Goal: Information Seeking & Learning: Learn about a topic

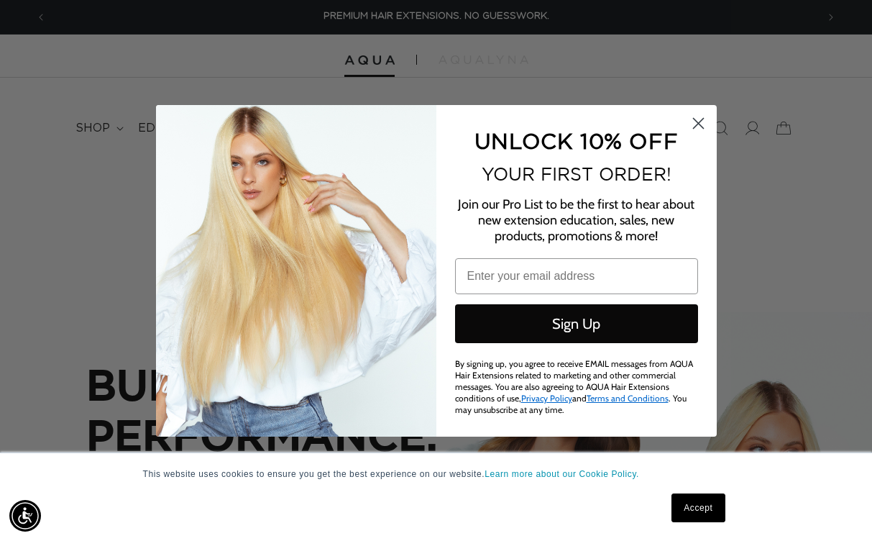
click at [699, 124] on icon "Close dialog" at bounding box center [698, 123] width 25 height 25
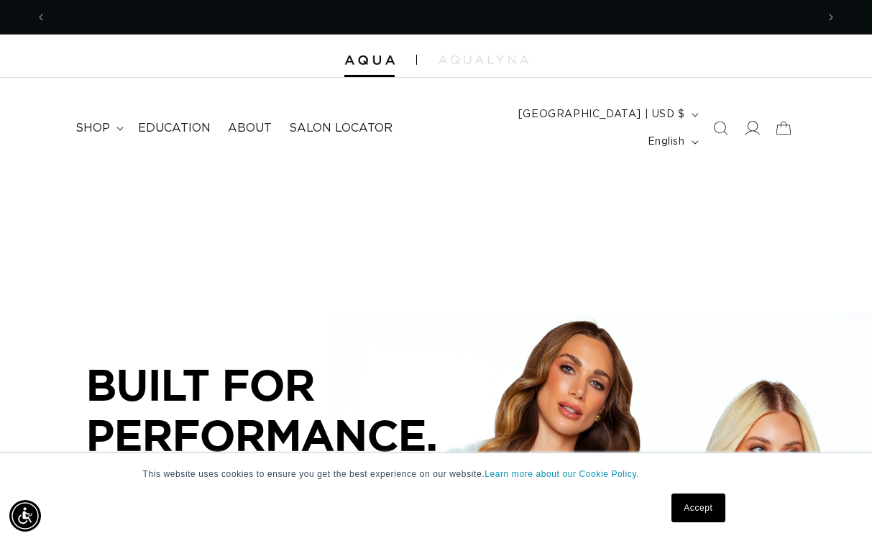
scroll to position [0, 770]
click at [756, 121] on icon at bounding box center [752, 128] width 15 height 14
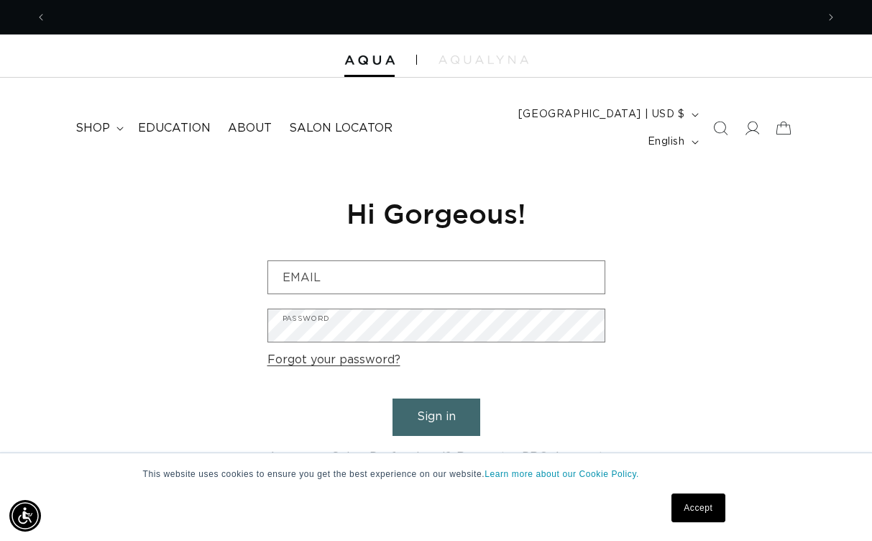
scroll to position [0, 1540]
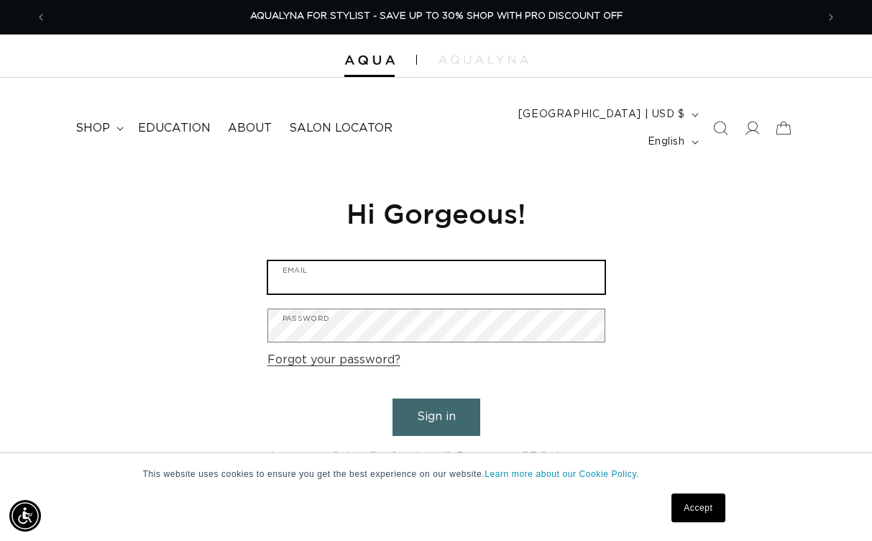
type input "[EMAIL_ADDRESS][DOMAIN_NAME]"
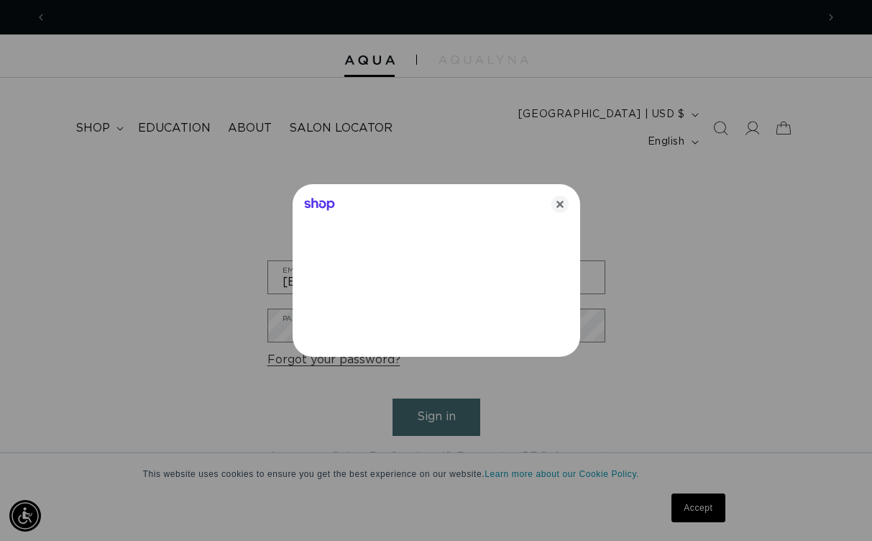
scroll to position [0, 0]
click at [561, 203] on icon "Close" at bounding box center [560, 204] width 17 height 17
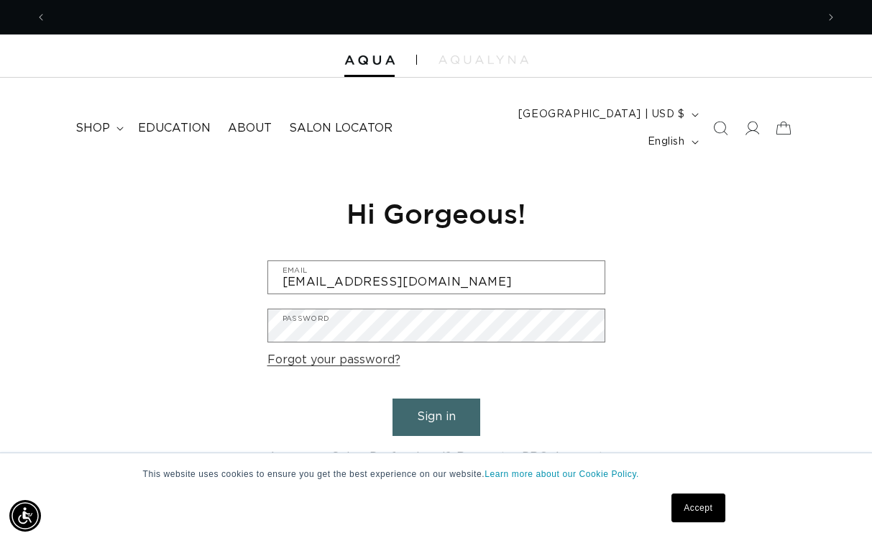
click at [444, 398] on button "Sign in" at bounding box center [437, 416] width 88 height 37
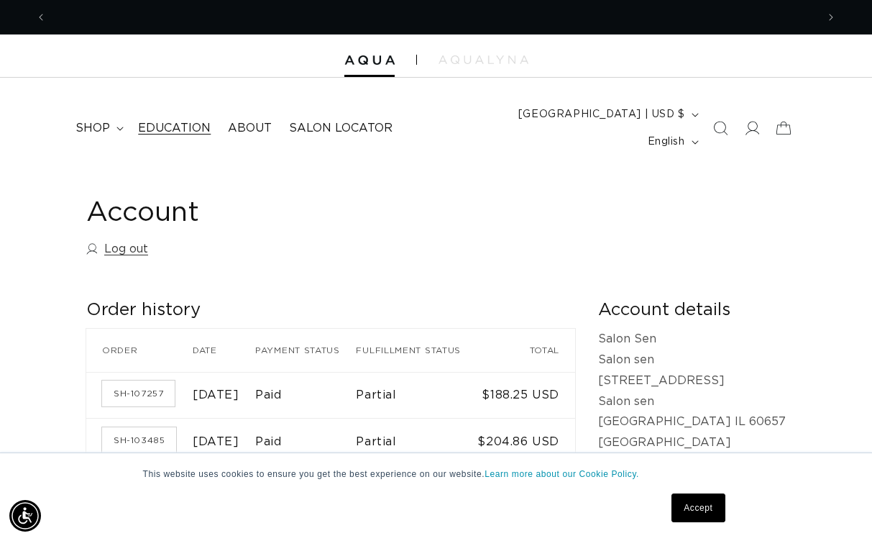
scroll to position [0, 770]
click at [173, 121] on span "Education" at bounding box center [174, 128] width 73 height 15
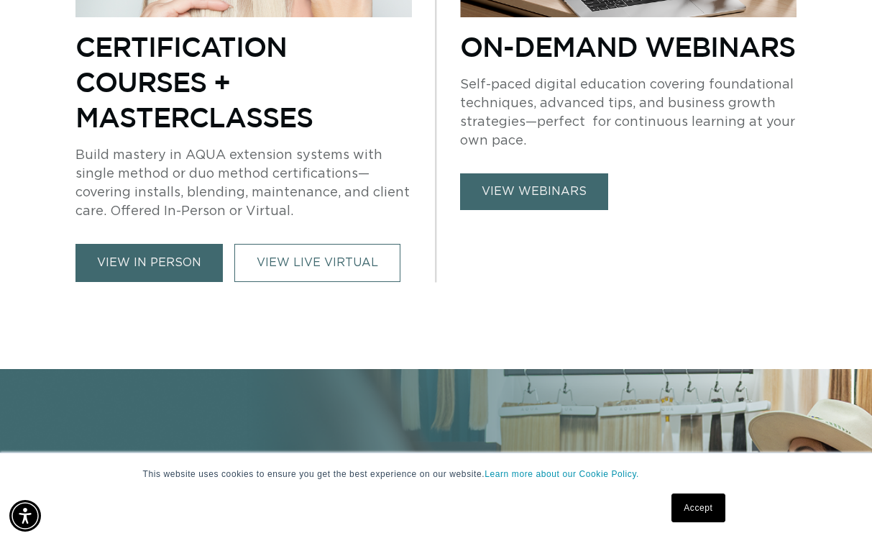
scroll to position [731, 0]
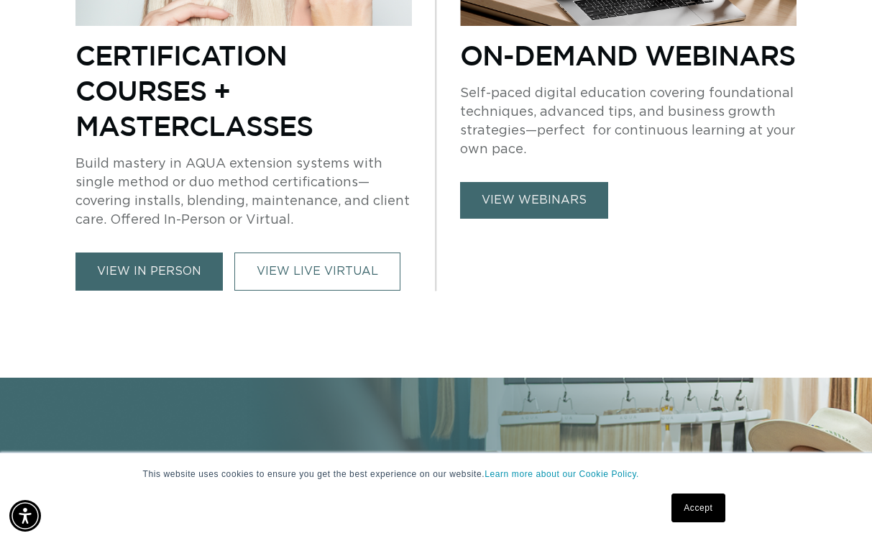
click at [528, 182] on link "view webinars" at bounding box center [534, 200] width 148 height 37
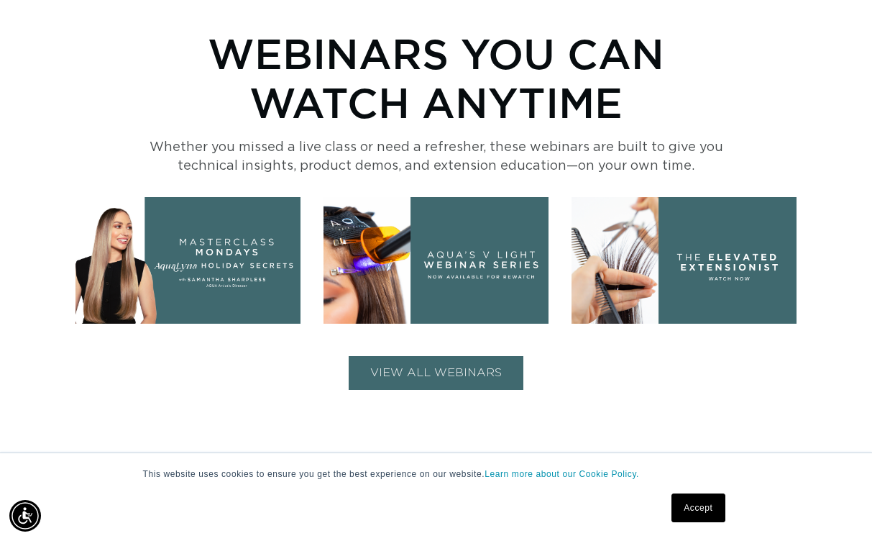
click at [478, 239] on img at bounding box center [436, 260] width 225 height 127
click at [480, 217] on img at bounding box center [436, 260] width 225 height 127
click at [485, 260] on img at bounding box center [436, 260] width 225 height 127
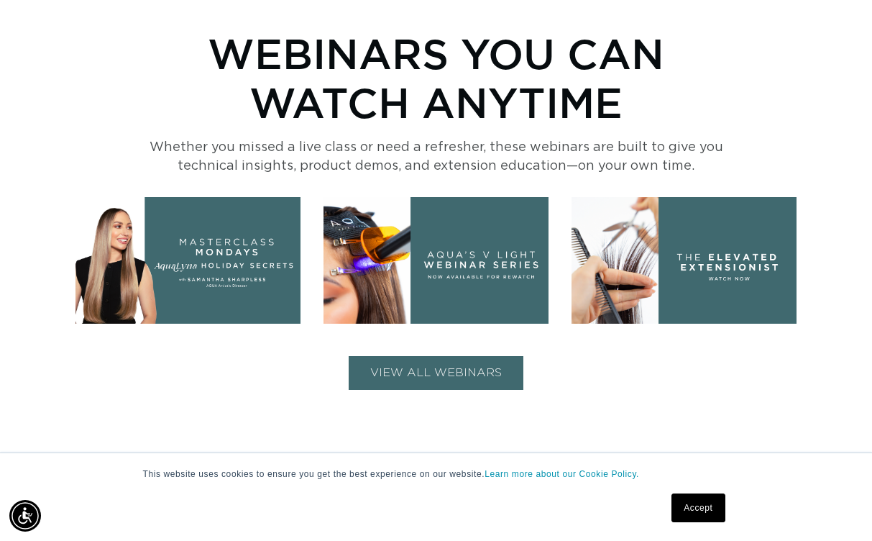
click at [420, 356] on button "VIEW ALL WEBINARS" at bounding box center [436, 373] width 175 height 34
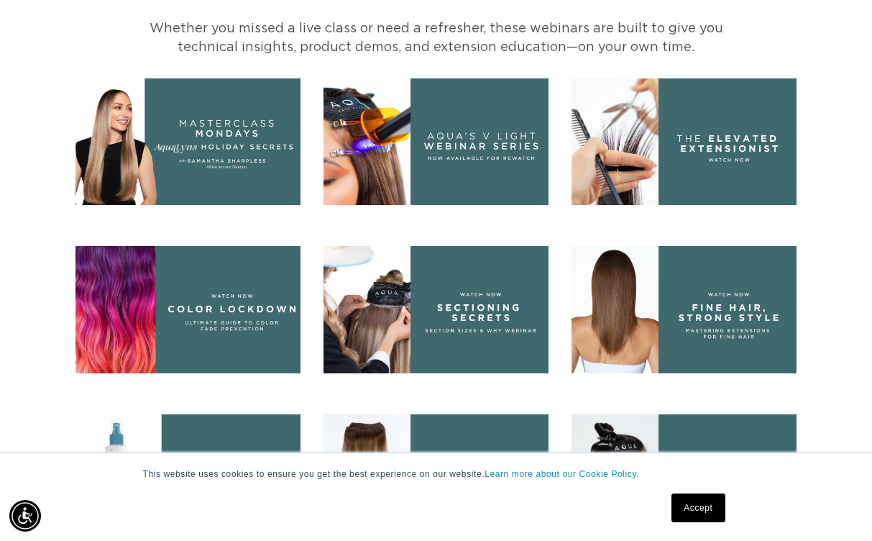
scroll to position [0, 1540]
click at [495, 118] on img at bounding box center [436, 141] width 225 height 127
click at [736, 253] on img at bounding box center [684, 309] width 225 height 127
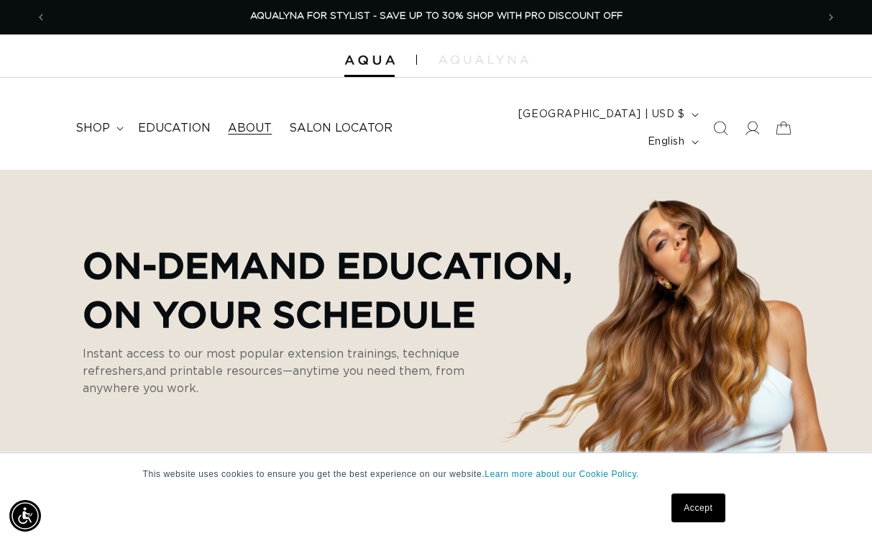
scroll to position [0, 0]
click at [181, 121] on span "Education" at bounding box center [174, 128] width 73 height 15
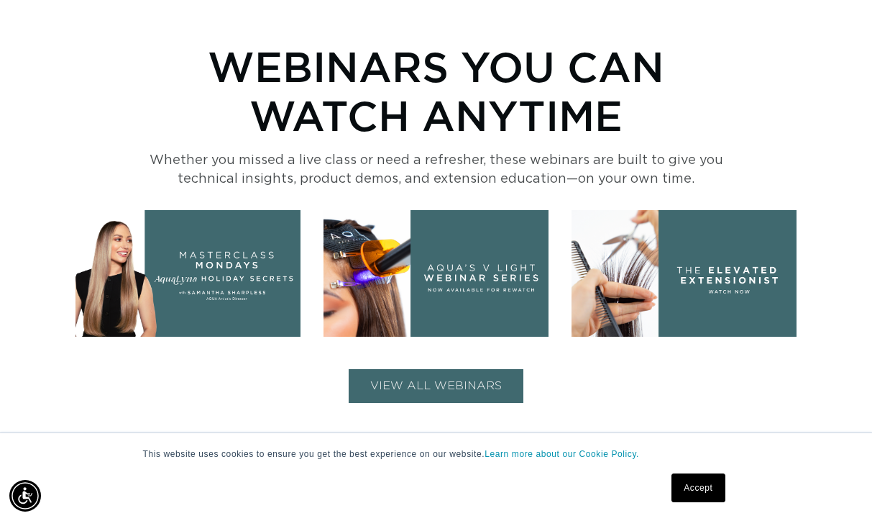
click at [493, 369] on button "VIEW ALL WEBINARS" at bounding box center [436, 386] width 175 height 34
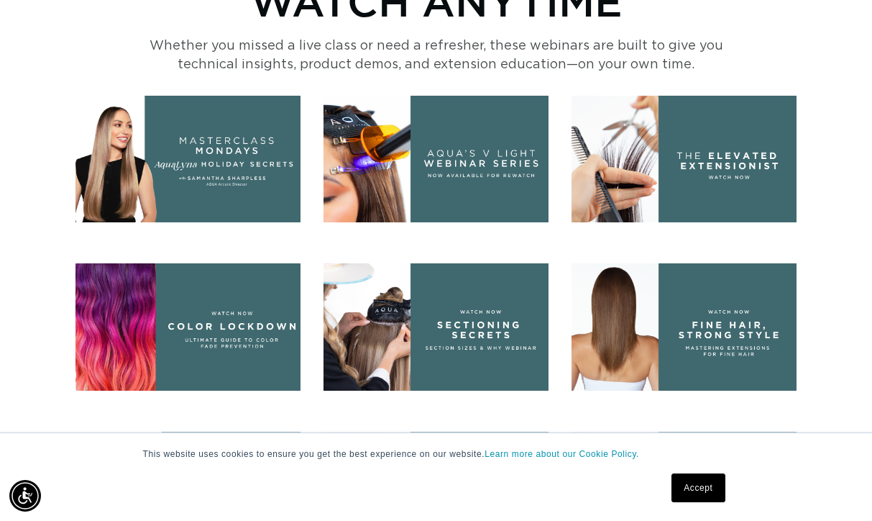
scroll to position [0, 1540]
click at [728, 295] on img at bounding box center [684, 326] width 225 height 127
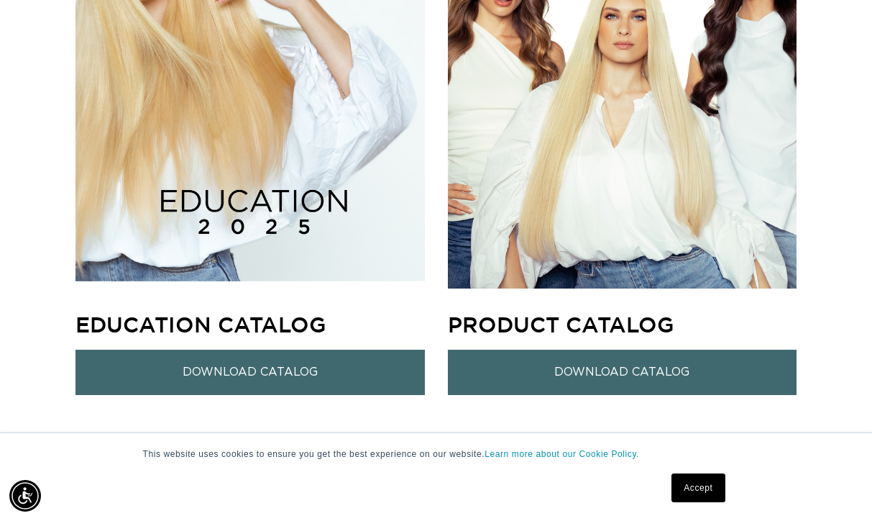
scroll to position [1373, 0]
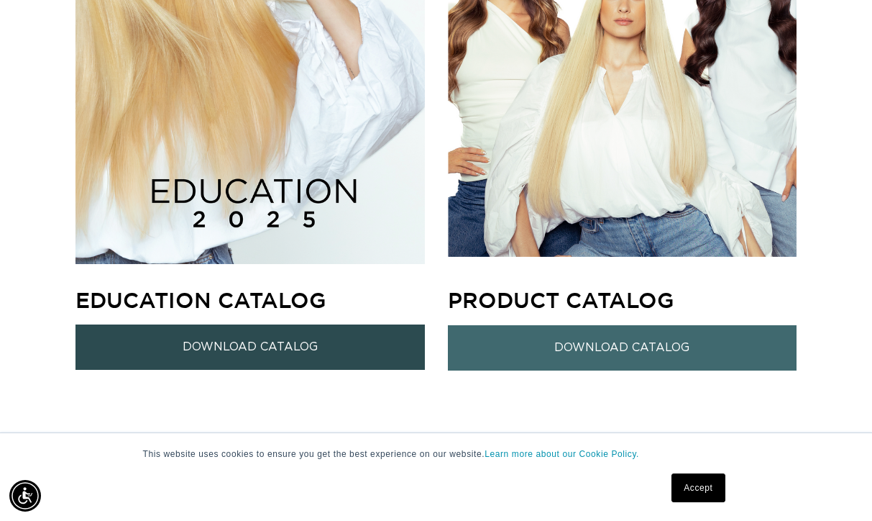
click at [395, 324] on link "Download Catalog" at bounding box center [249, 346] width 349 height 45
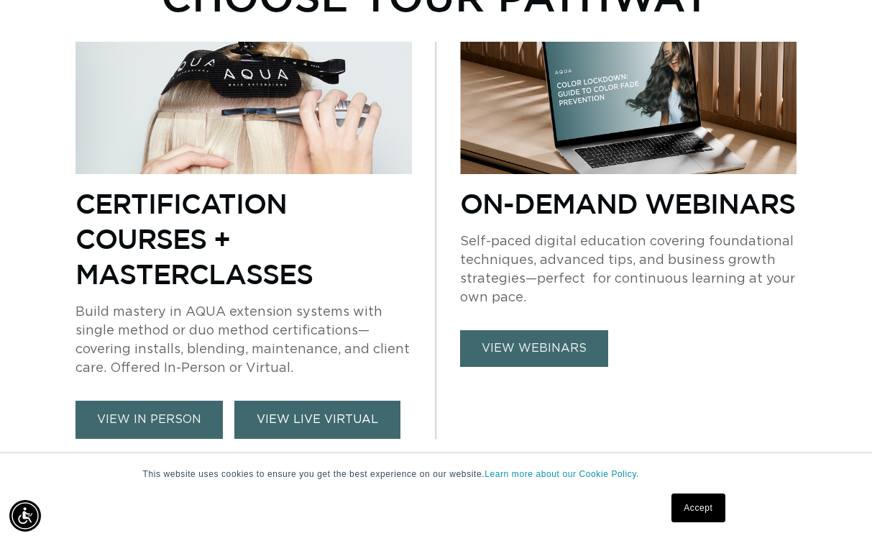
scroll to position [0, 1540]
click at [334, 402] on link "VIEW LIVE VIRTUAL" at bounding box center [317, 420] width 166 height 38
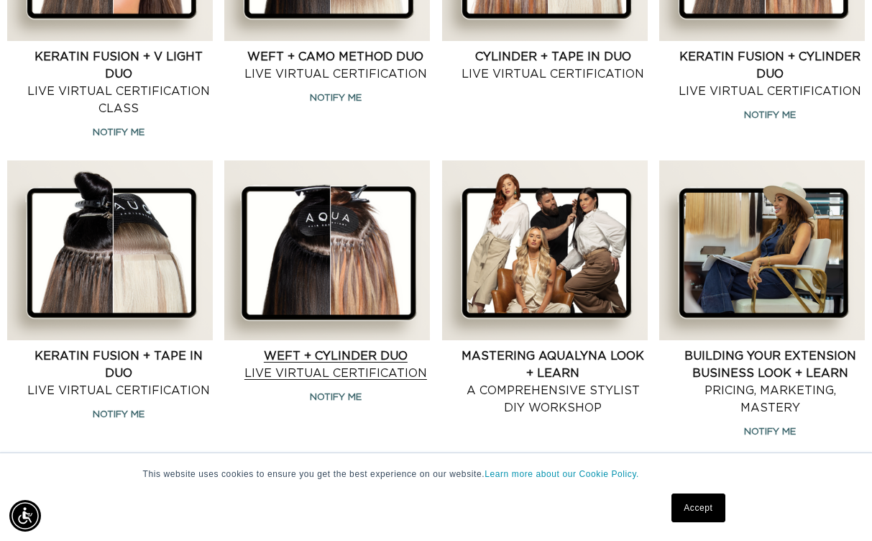
scroll to position [1282, 1]
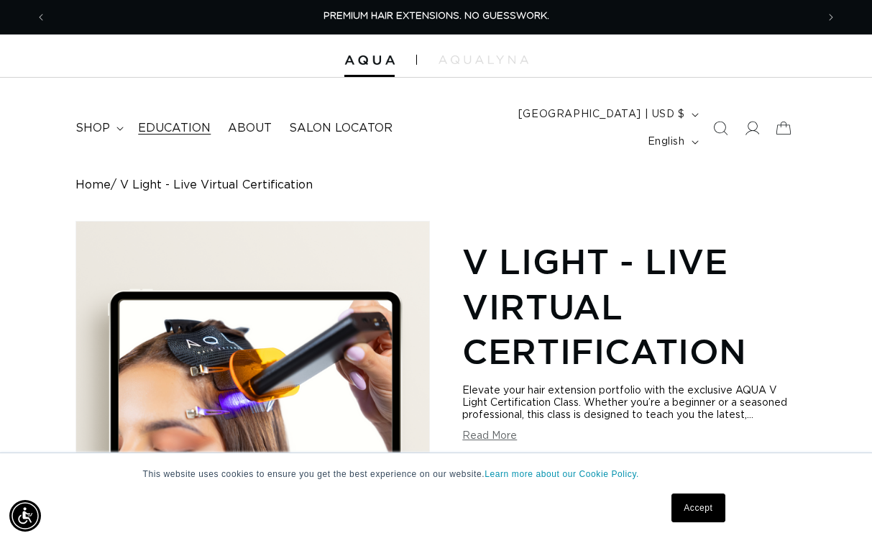
click at [175, 121] on span "Education" at bounding box center [174, 128] width 73 height 15
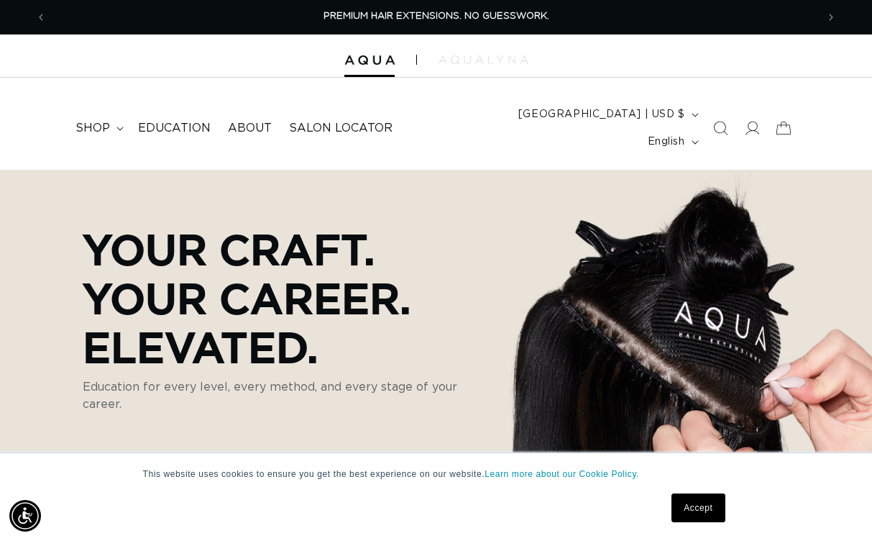
click at [454, 58] on img at bounding box center [484, 59] width 90 height 9
click at [92, 122] on span "shop" at bounding box center [92, 128] width 35 height 15
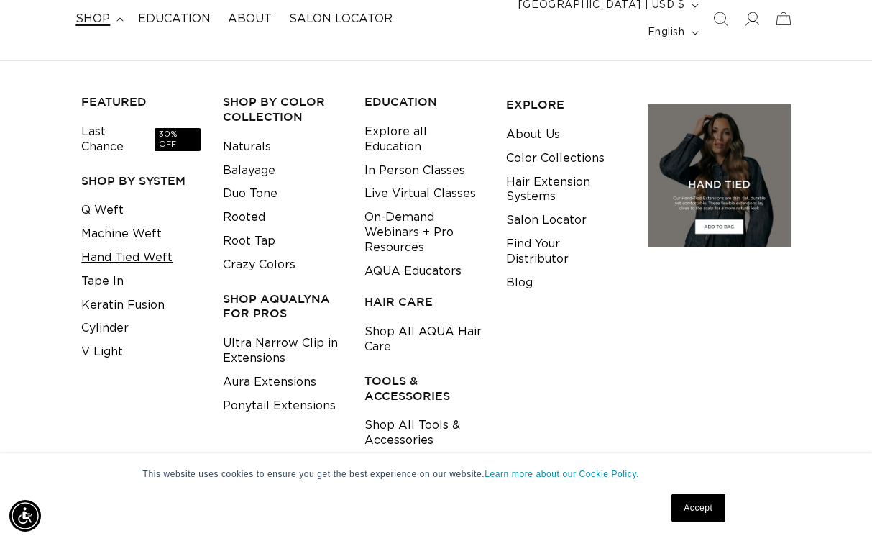
scroll to position [0, 770]
click at [116, 222] on link "Machine Weft" at bounding box center [121, 234] width 81 height 24
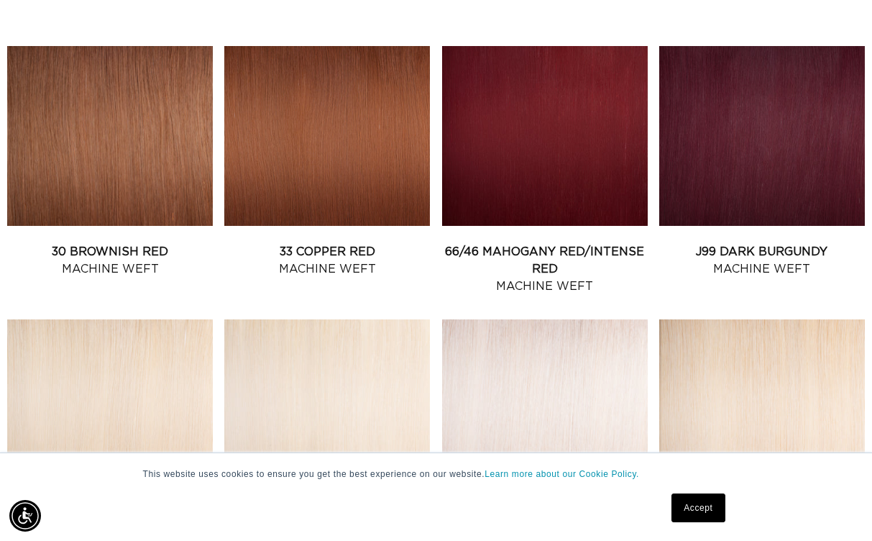
scroll to position [1388, 0]
click at [183, 243] on link "30 Brownish Red Machine Weft" at bounding box center [110, 260] width 206 height 35
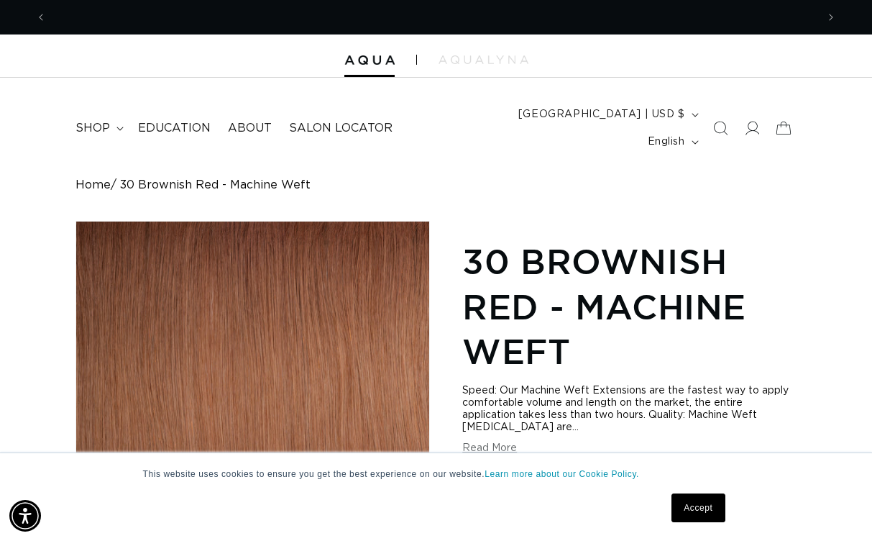
scroll to position [0, 770]
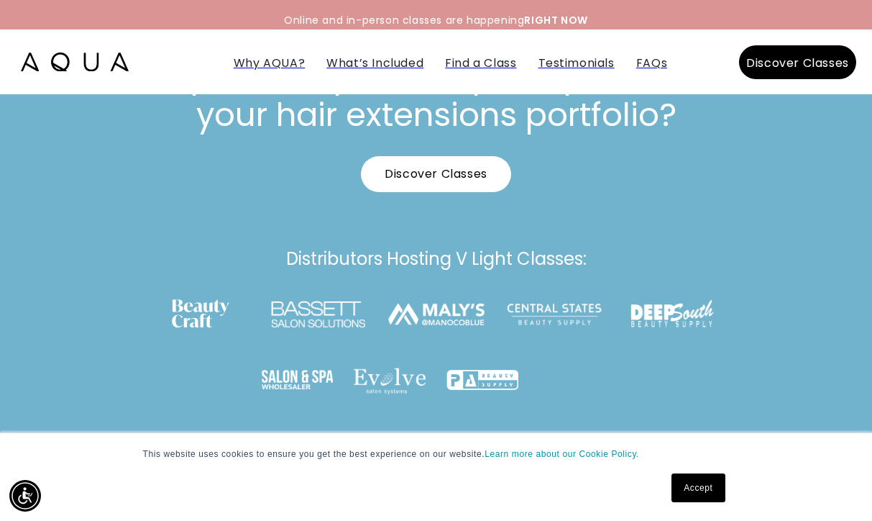
scroll to position [6877, 0]
